Goal: Use online tool/utility

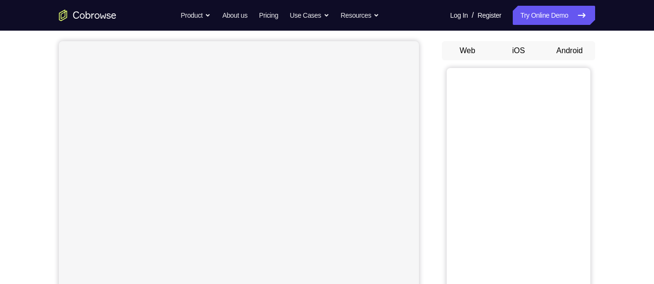
scroll to position [84, 0]
click at [568, 52] on button "Android" at bounding box center [569, 49] width 51 height 19
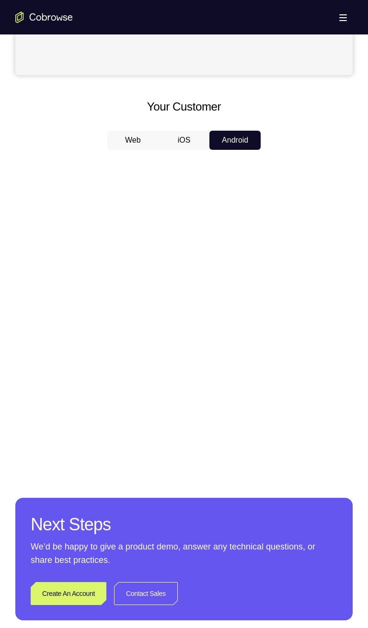
scroll to position [370, 0]
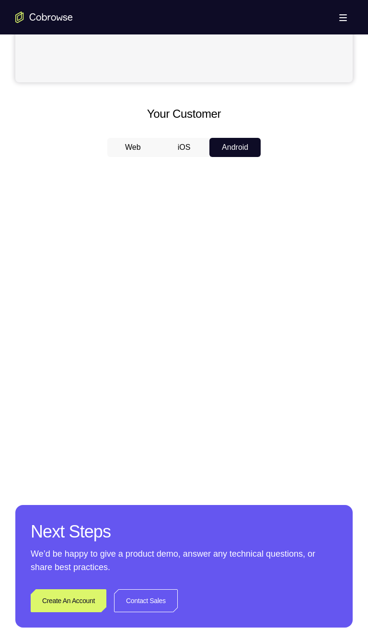
click at [189, 145] on button "iOS" at bounding box center [183, 147] width 51 height 19
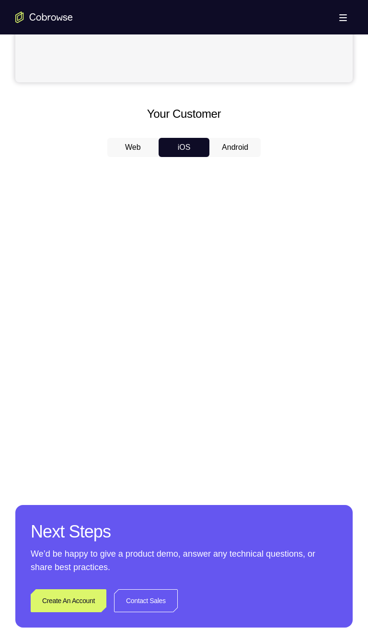
click at [237, 148] on button "Android" at bounding box center [234, 147] width 51 height 19
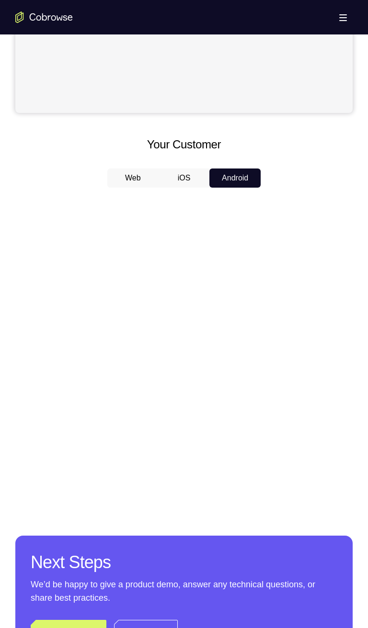
scroll to position [332, 0]
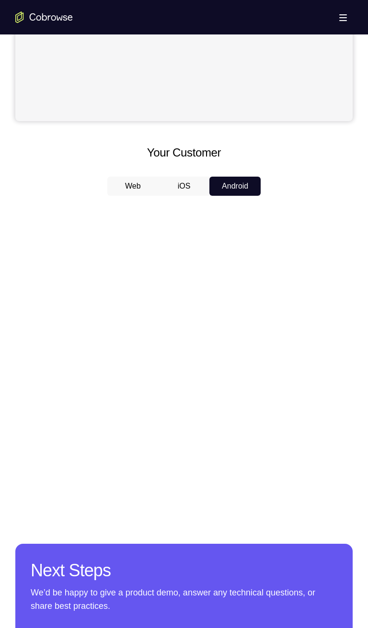
click at [187, 186] on button "iOS" at bounding box center [183, 186] width 51 height 19
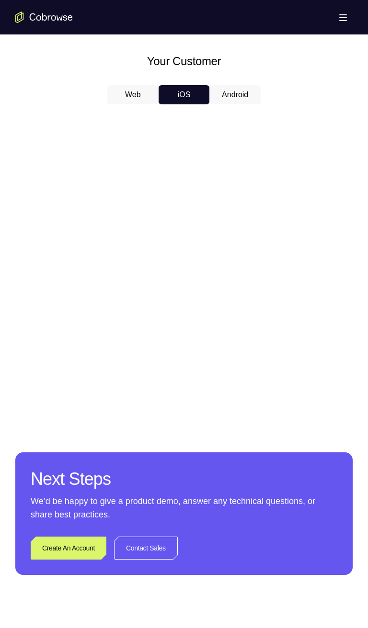
scroll to position [421, 0]
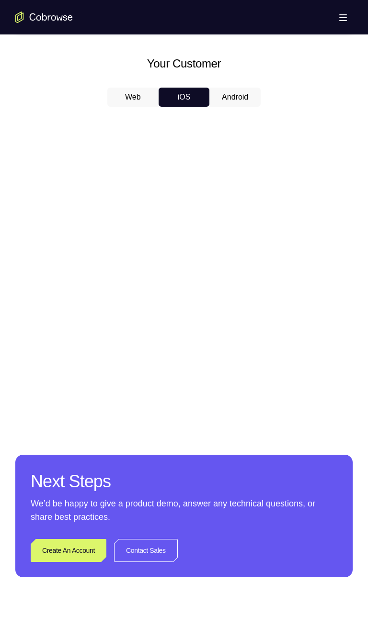
click at [268, 268] on div at bounding box center [183, 261] width 337 height 294
click at [85, 192] on div at bounding box center [183, 261] width 337 height 294
click at [266, 247] on div at bounding box center [183, 261] width 337 height 294
click at [270, 168] on div at bounding box center [183, 261] width 337 height 294
click at [264, 164] on div at bounding box center [183, 261] width 337 height 294
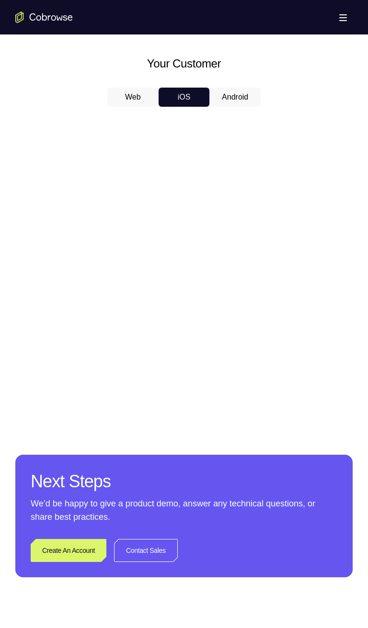
click at [269, 162] on div at bounding box center [183, 261] width 337 height 294
click at [268, 164] on div at bounding box center [183, 261] width 337 height 294
click at [267, 166] on div at bounding box center [183, 261] width 337 height 294
click at [264, 164] on div at bounding box center [183, 261] width 337 height 294
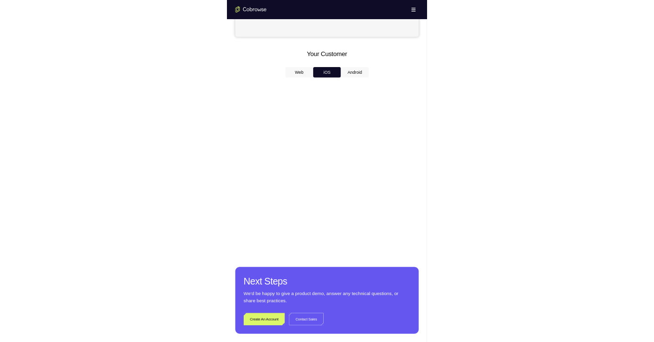
scroll to position [385, 0]
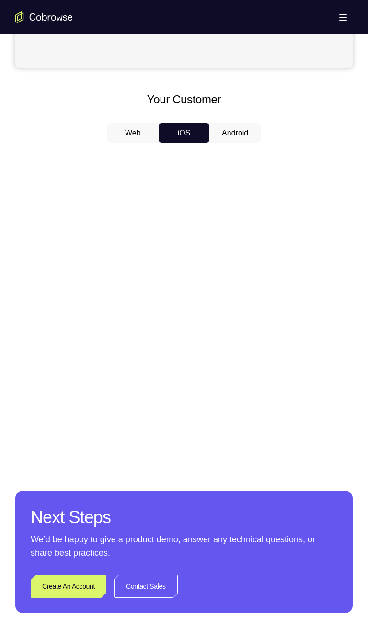
click at [276, 188] on div at bounding box center [183, 297] width 337 height 294
click at [240, 133] on button "Android" at bounding box center [234, 132] width 51 height 19
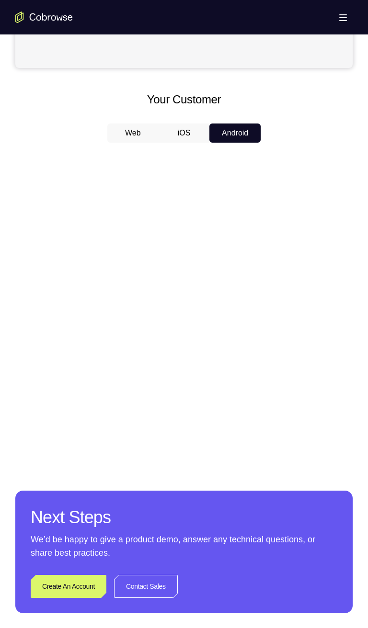
click at [182, 136] on button "iOS" at bounding box center [183, 132] width 51 height 19
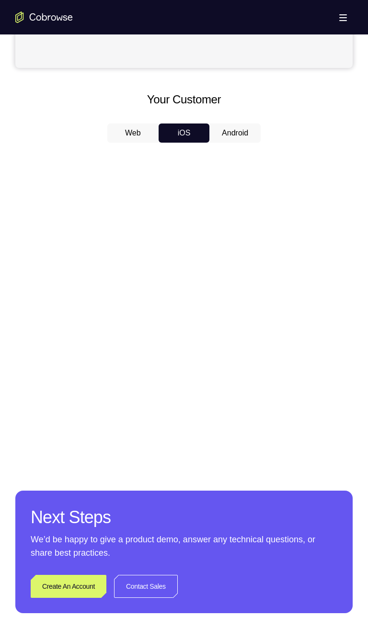
click at [239, 132] on button "Android" at bounding box center [234, 132] width 51 height 19
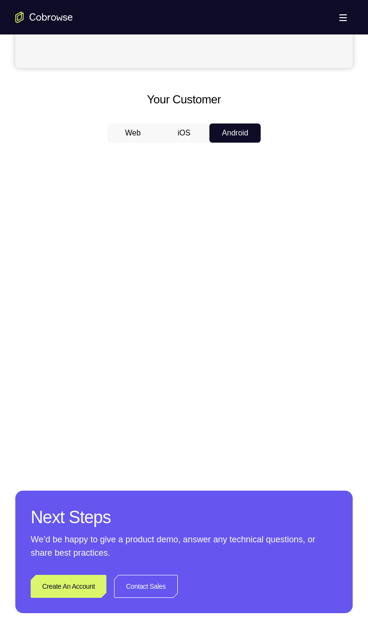
click at [183, 136] on button "iOS" at bounding box center [183, 132] width 51 height 19
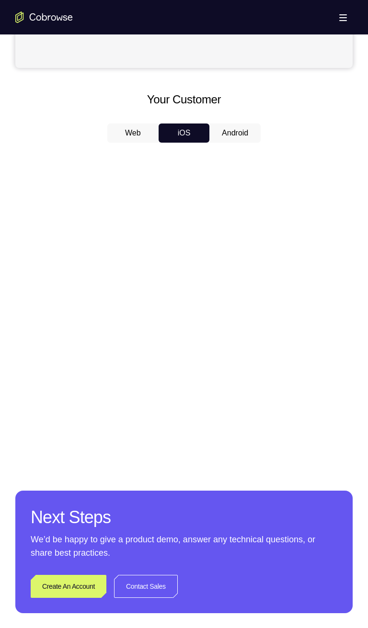
click at [234, 133] on button "Android" at bounding box center [234, 132] width 51 height 19
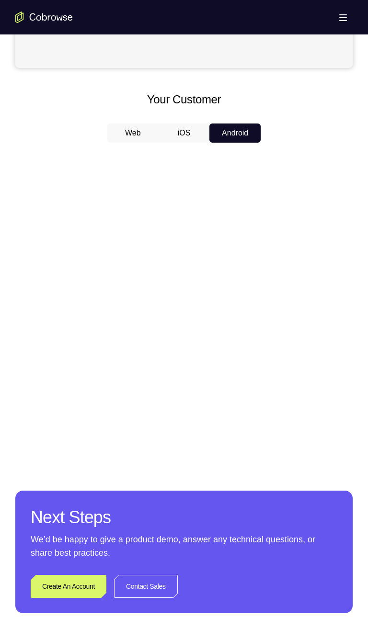
click at [184, 136] on button "iOS" at bounding box center [183, 132] width 51 height 19
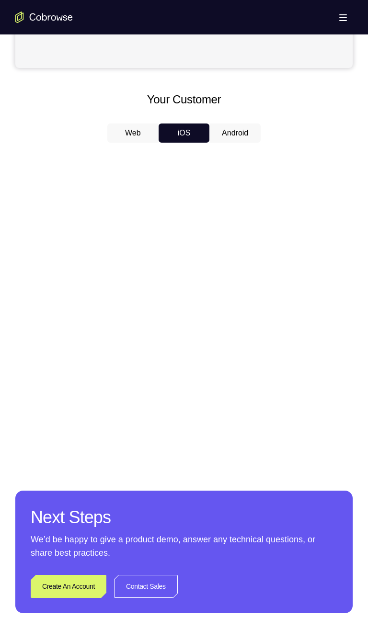
click at [230, 135] on button "Android" at bounding box center [234, 132] width 51 height 19
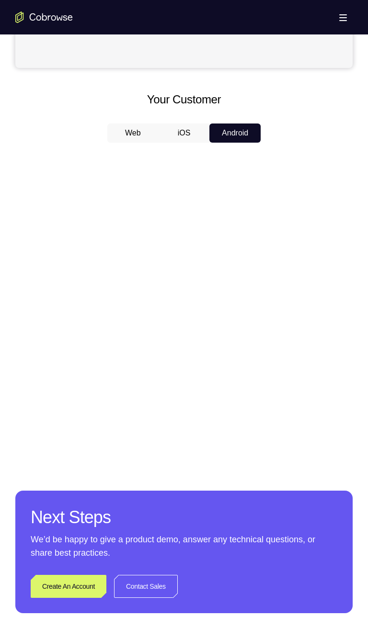
click at [188, 136] on button "iOS" at bounding box center [183, 132] width 51 height 19
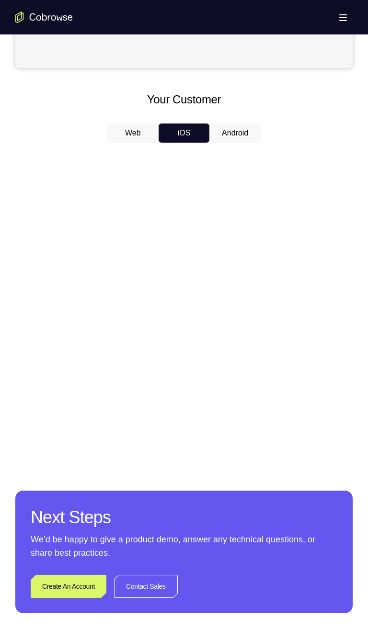
click at [283, 173] on div at bounding box center [183, 297] width 337 height 294
click at [242, 132] on button "Android" at bounding box center [234, 132] width 51 height 19
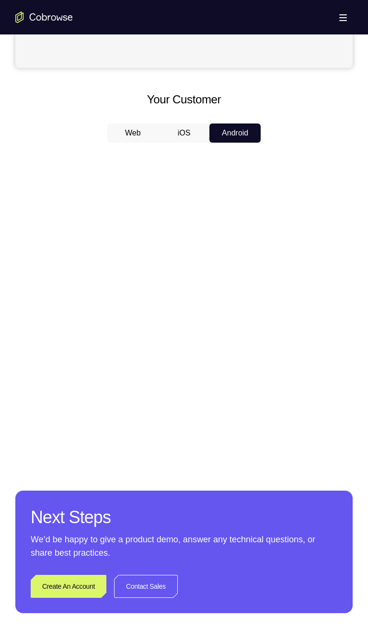
click at [189, 135] on button "iOS" at bounding box center [183, 132] width 51 height 19
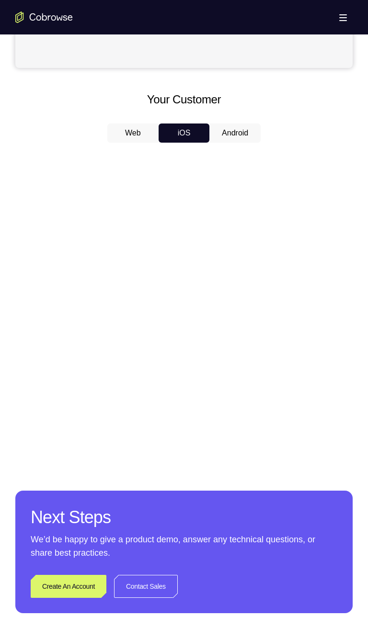
click at [238, 131] on button "Android" at bounding box center [234, 132] width 51 height 19
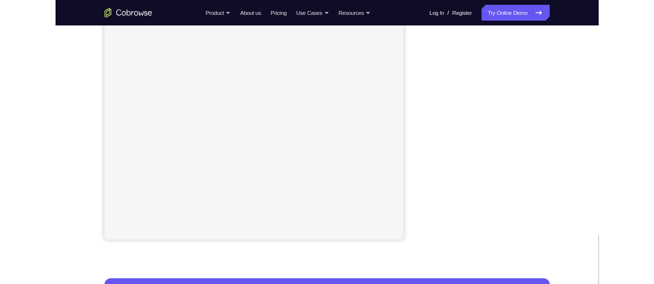
scroll to position [0, 0]
